Goal: Task Accomplishment & Management: Manage account settings

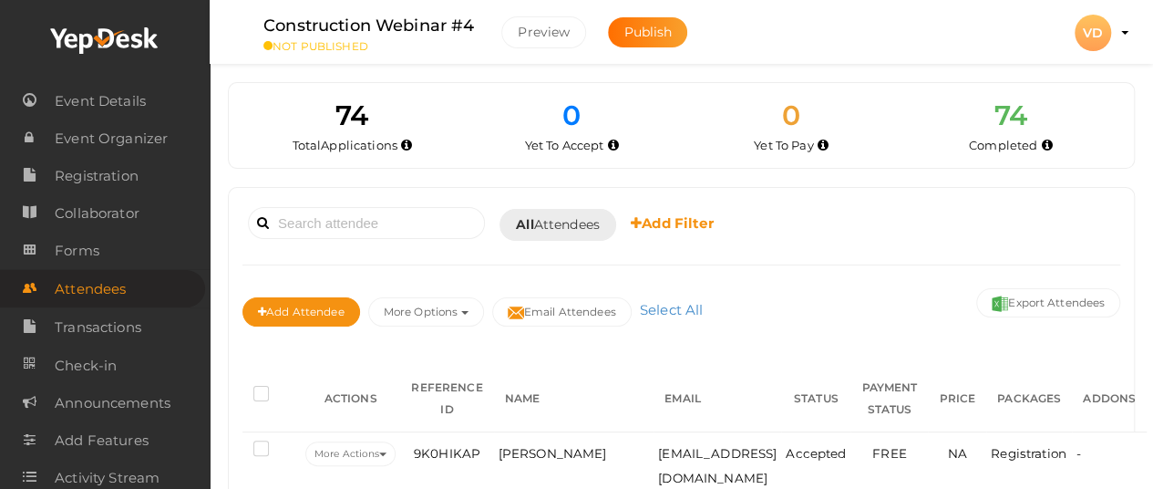
click at [134, 39] on use at bounding box center [104, 40] width 108 height 26
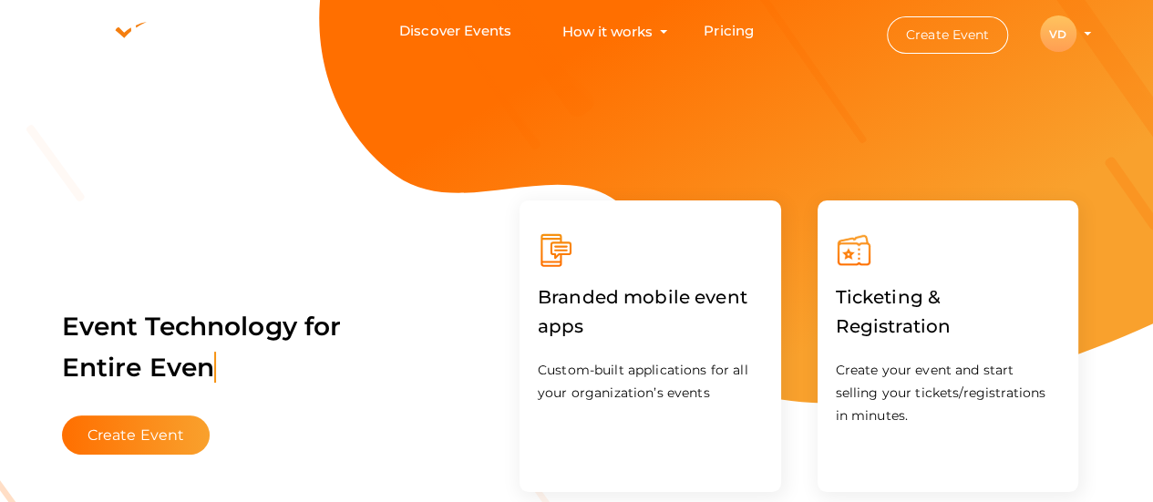
click at [1076, 32] on profile-pic "VD" at bounding box center [1058, 34] width 36 height 14
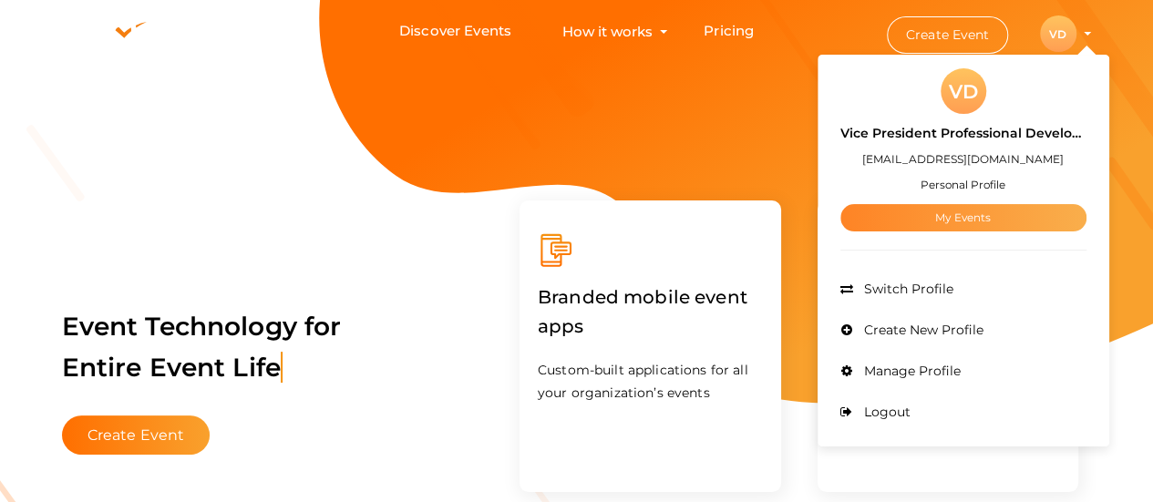
click at [968, 209] on link "My Events" at bounding box center [963, 217] width 246 height 27
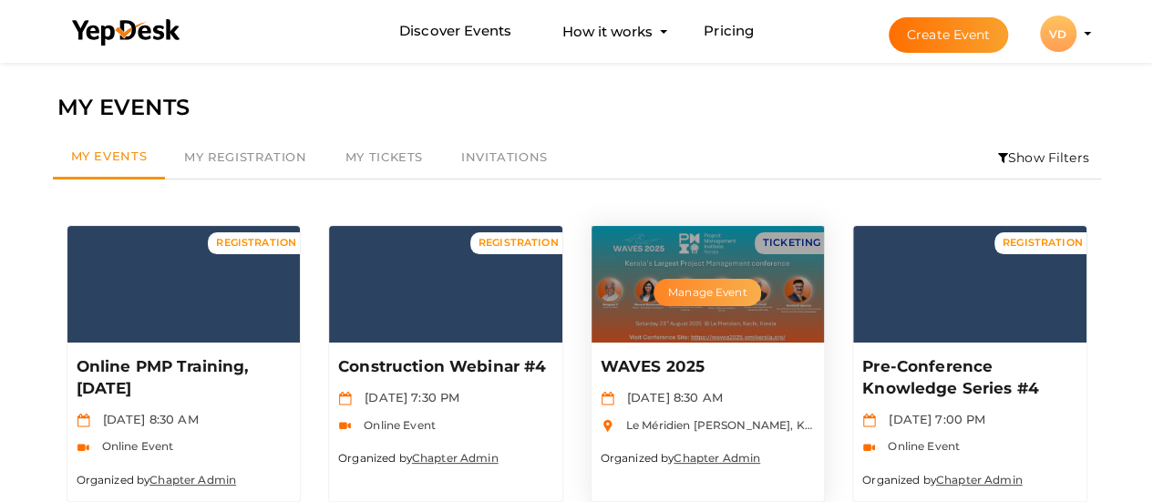
click at [696, 280] on button "Manage Event" at bounding box center [707, 292] width 108 height 27
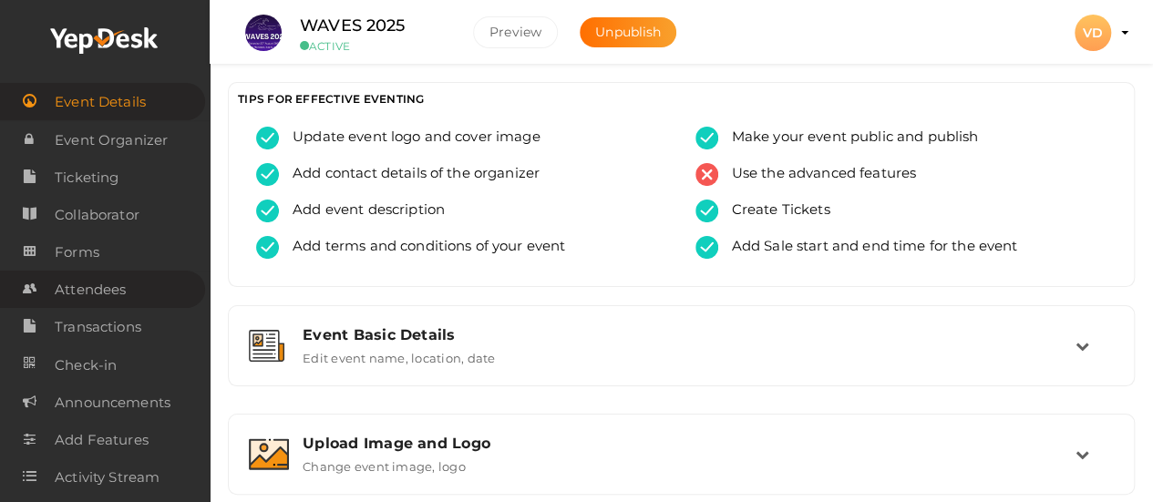
click at [82, 301] on span "Attendees" at bounding box center [90, 290] width 71 height 36
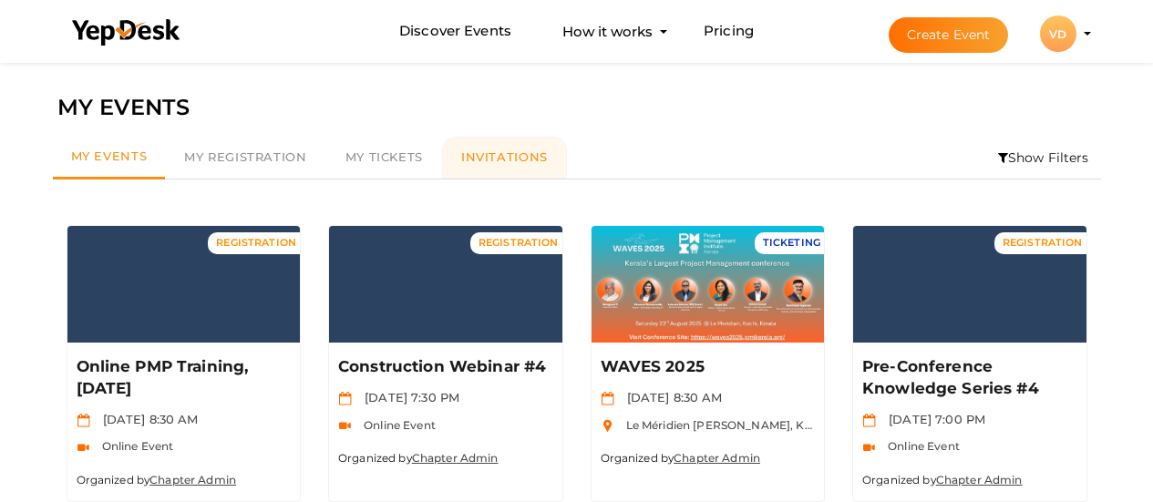
scroll to position [58, 0]
